Goal: Information Seeking & Learning: Learn about a topic

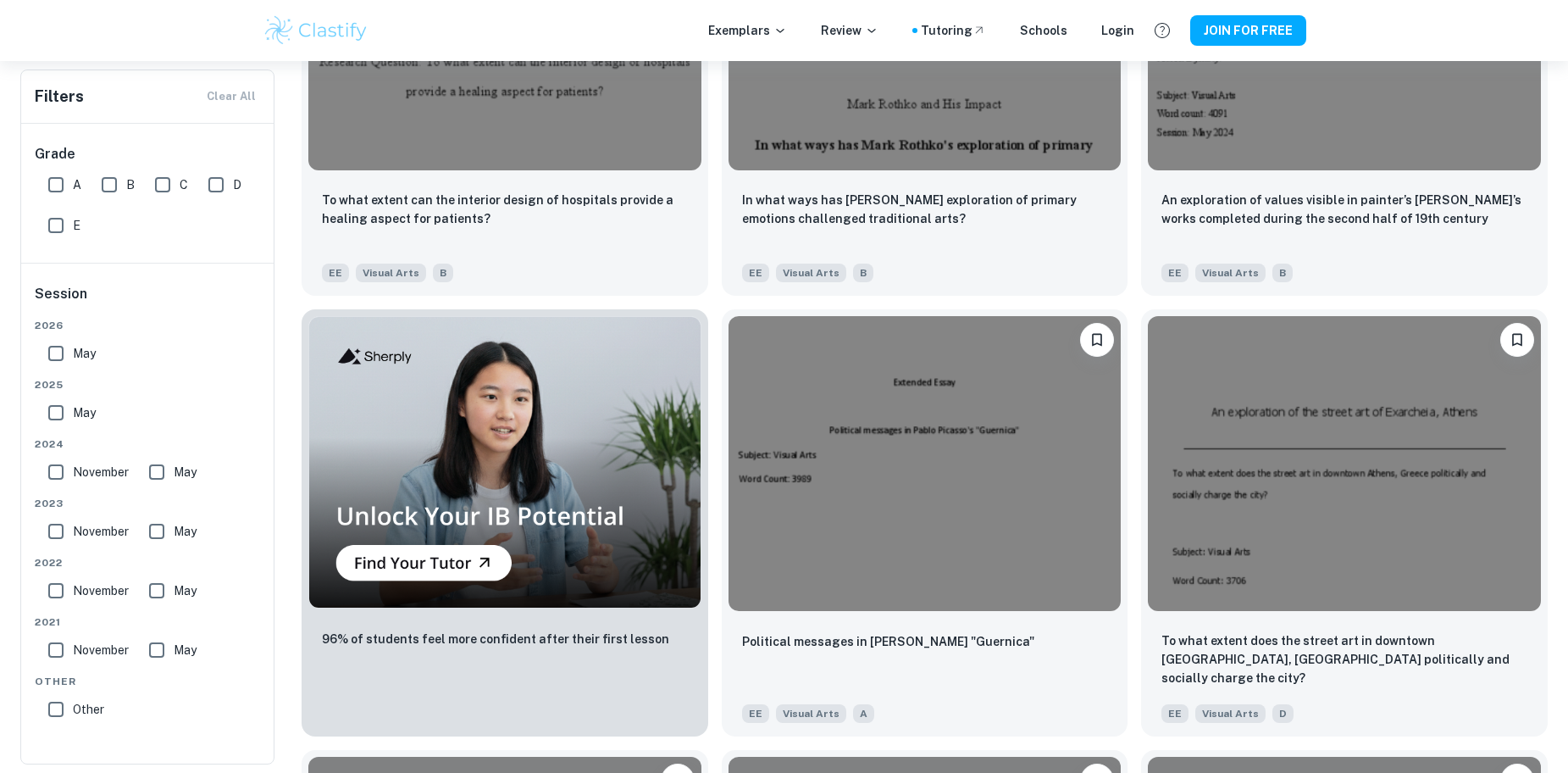
scroll to position [1412, 0]
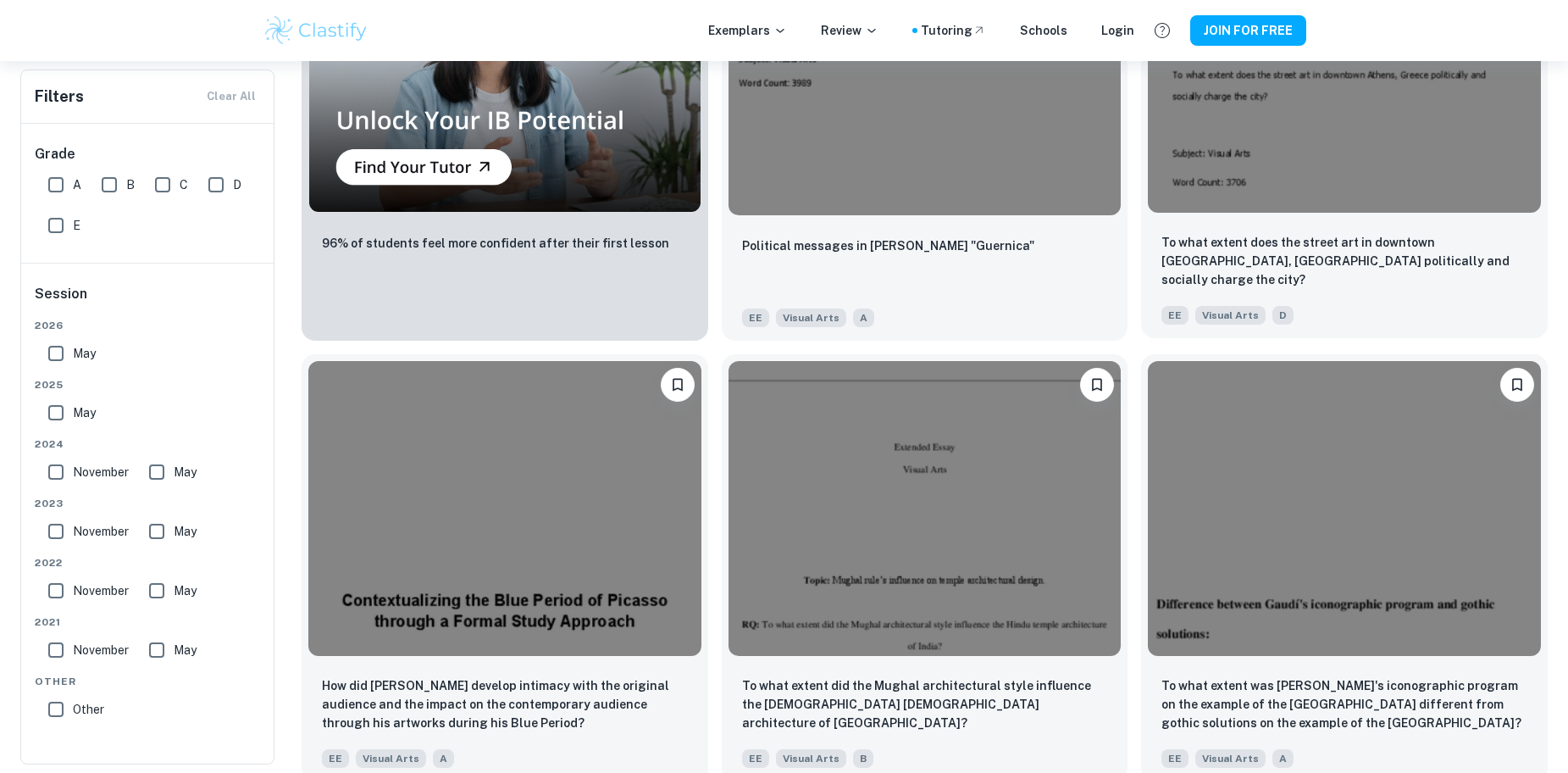
click at [1312, 128] on img at bounding box center [1344, 65] width 393 height 295
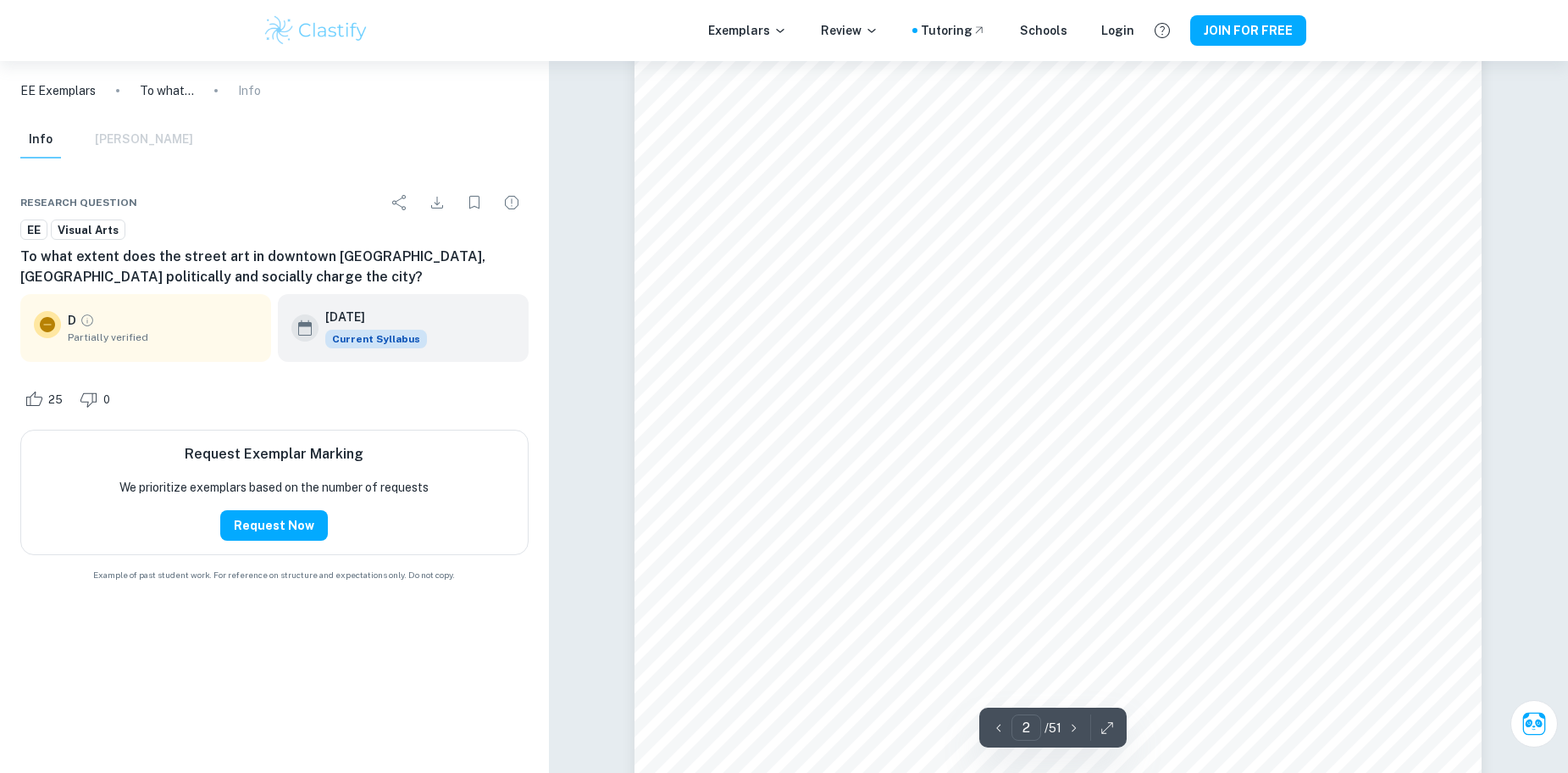
scroll to position [1582, 0]
type input "21"
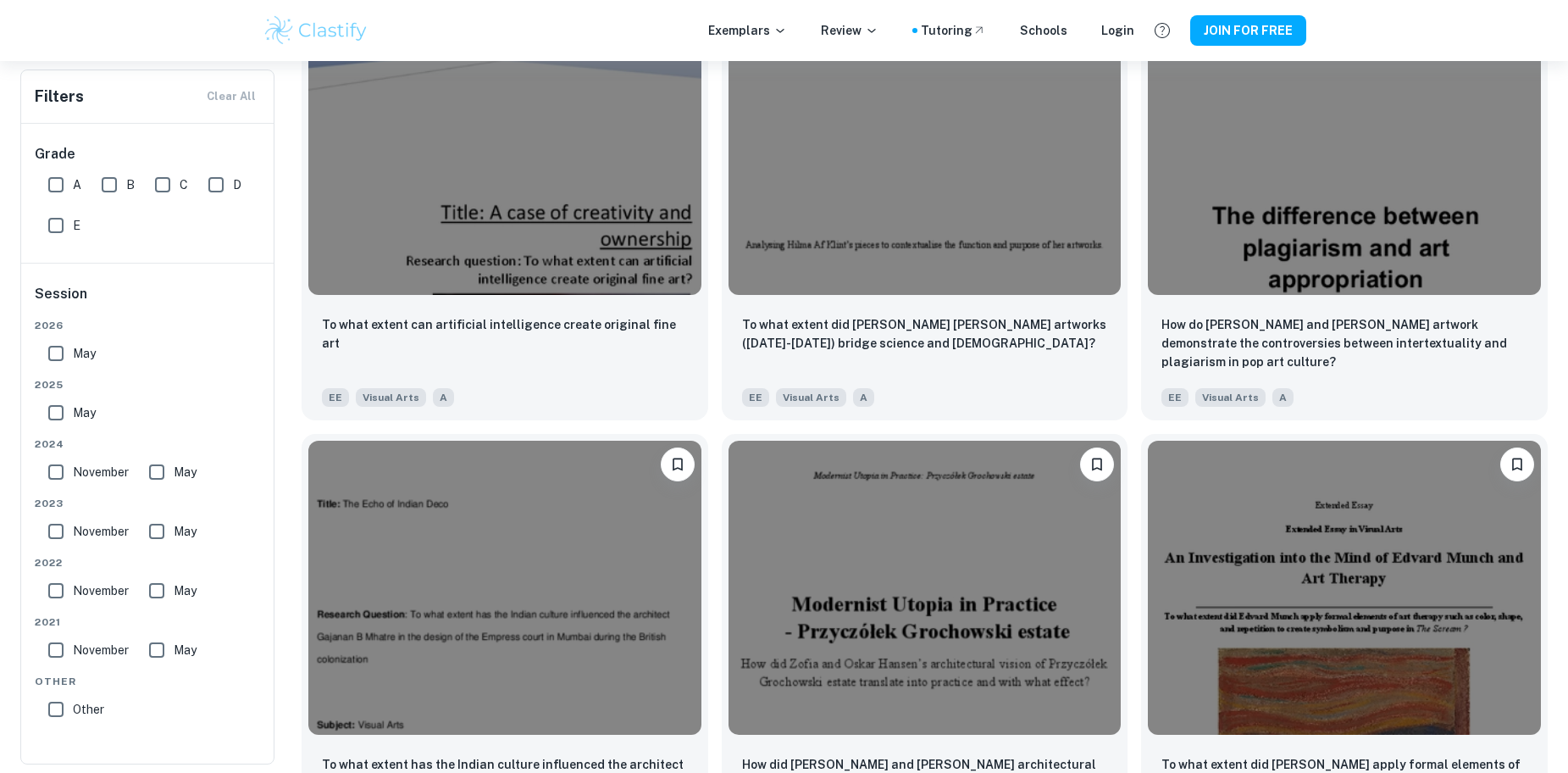
scroll to position [2197, 0]
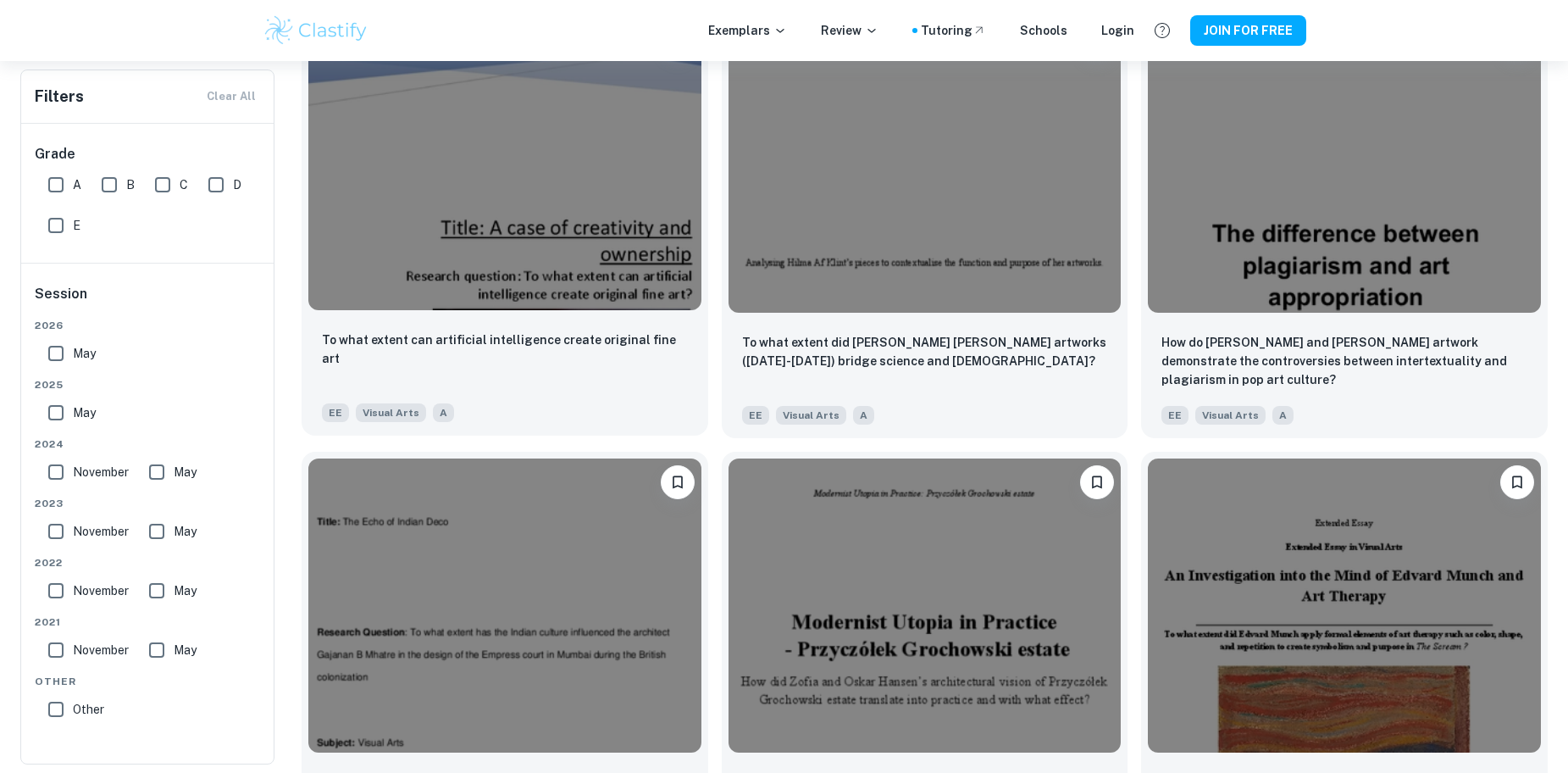
click at [405, 170] on img at bounding box center [505, 162] width 393 height 295
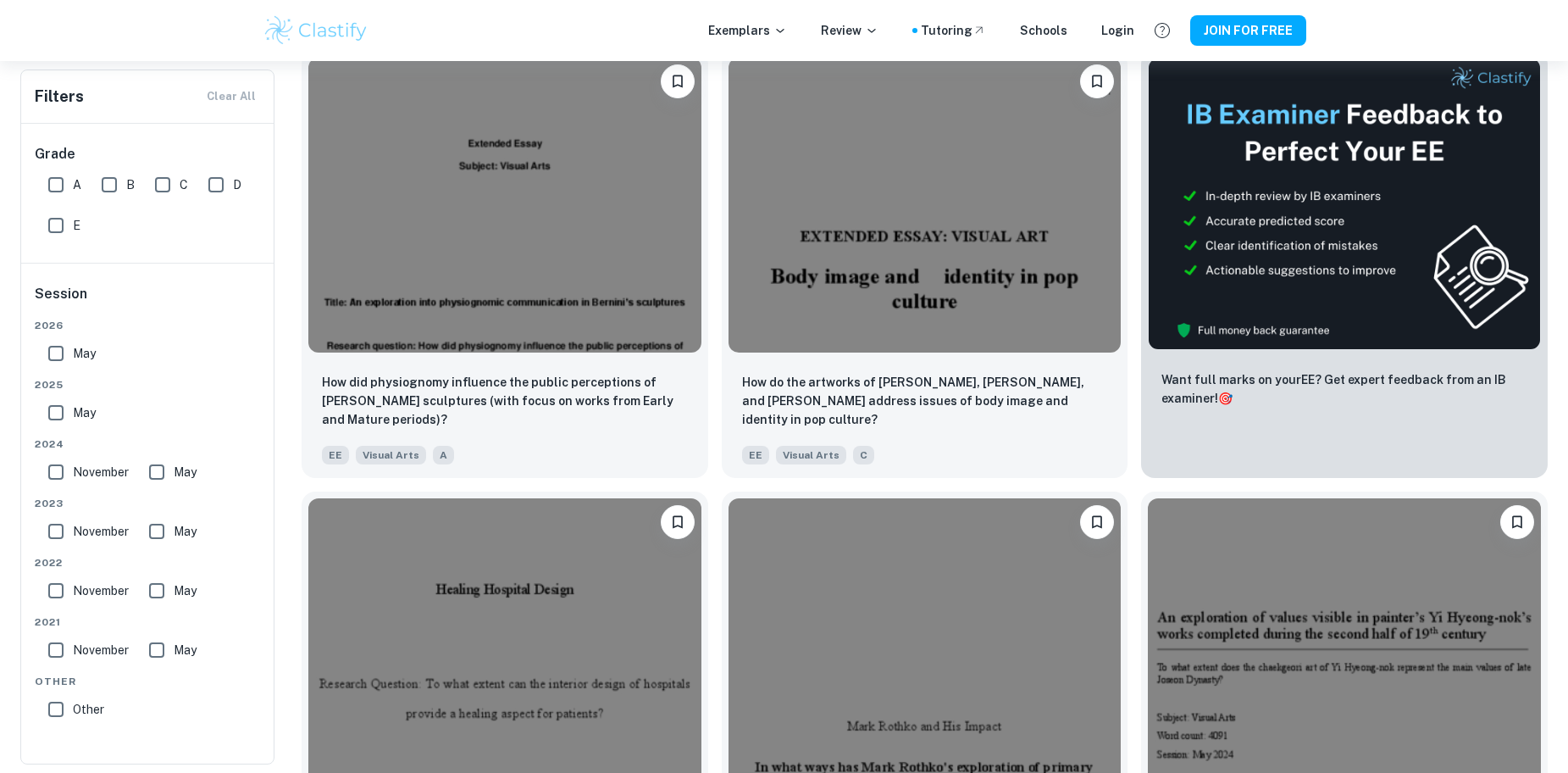
scroll to position [396, 0]
click at [531, 246] on img at bounding box center [505, 201] width 393 height 295
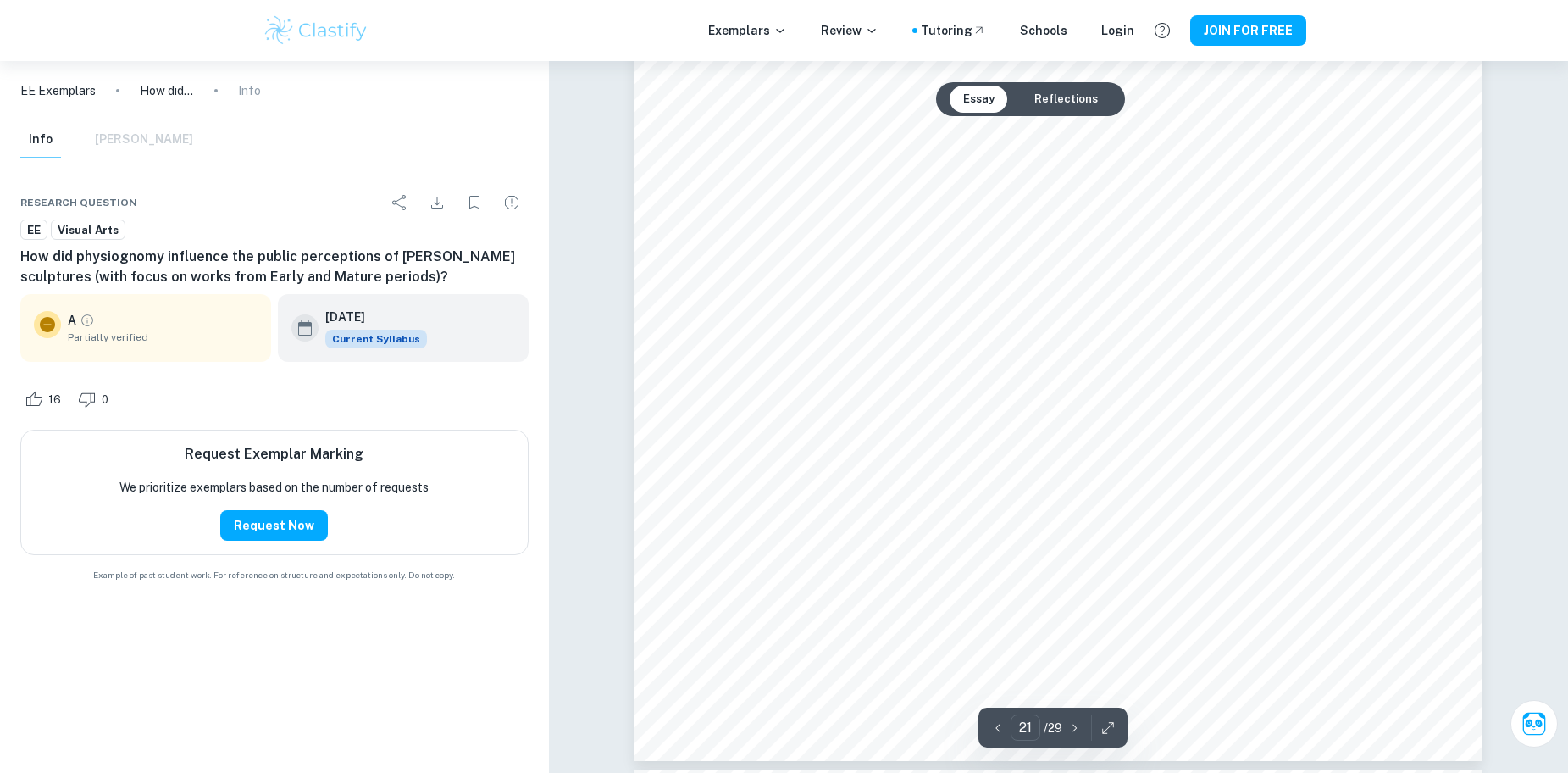
scroll to position [23214, 0]
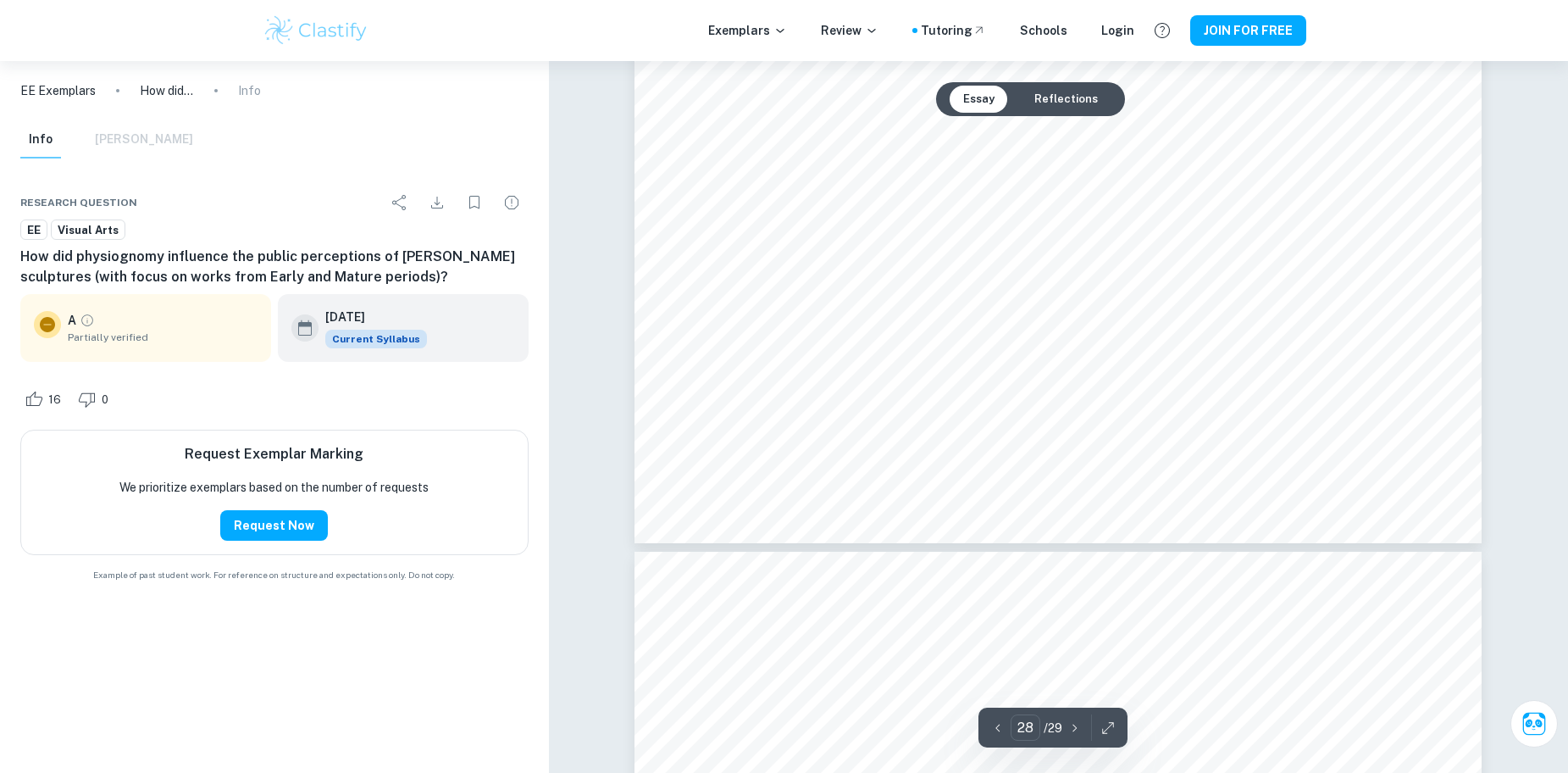
type input "29"
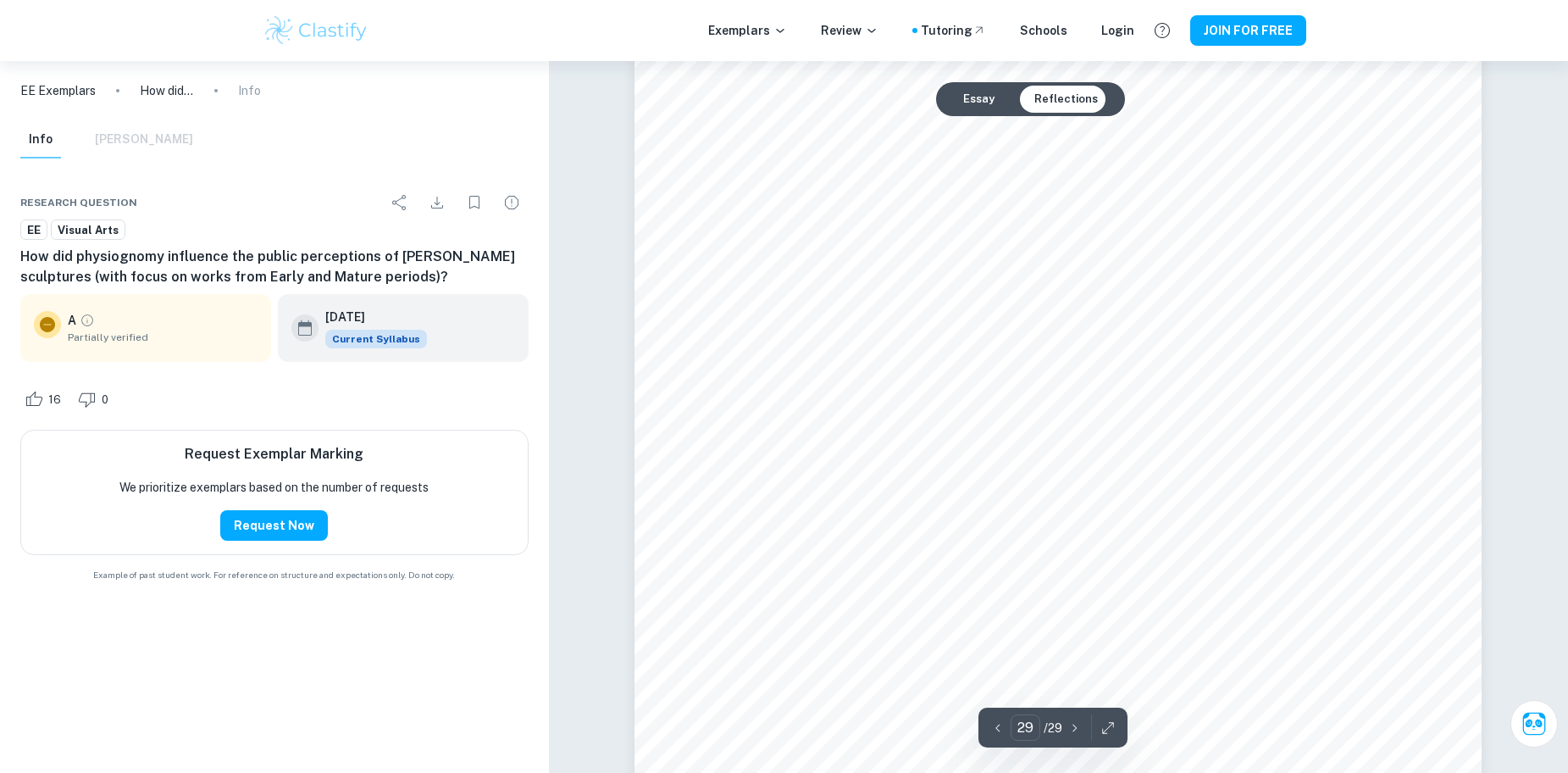
scroll to position [32174, 0]
